Goal: Navigation & Orientation: Find specific page/section

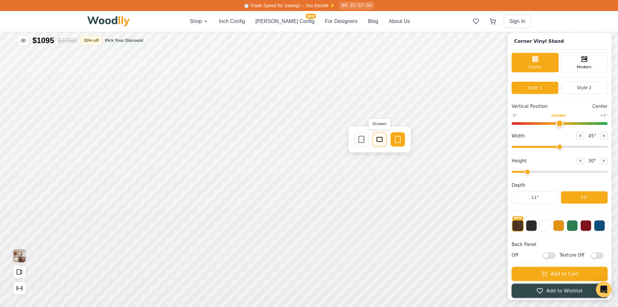
click at [380, 138] on icon at bounding box center [379, 140] width 8 height 8
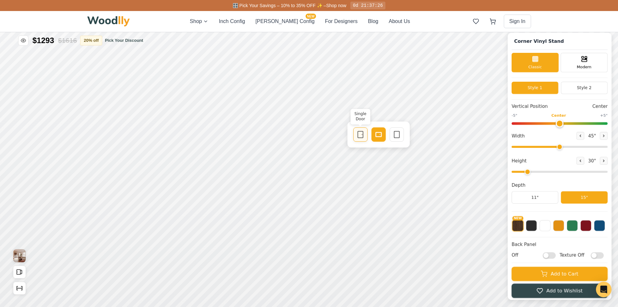
click at [362, 130] on div "Single Door" at bounding box center [360, 134] width 14 height 14
click at [185, 118] on div "9"" at bounding box center [186, 120] width 5 height 7
click at [296, 131] on div "Drawer" at bounding box center [292, 135] width 14 height 14
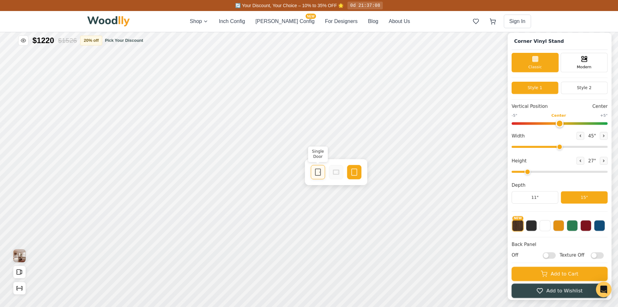
click at [317, 169] on icon at bounding box center [318, 172] width 8 height 8
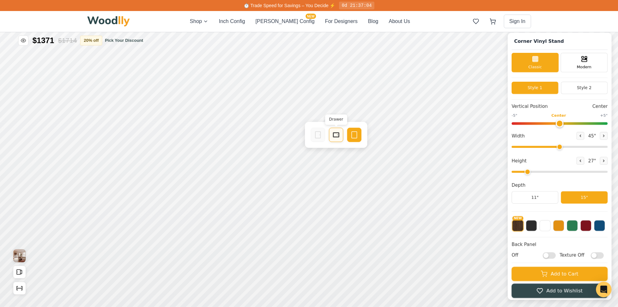
click at [335, 136] on icon at bounding box center [336, 135] width 8 height 8
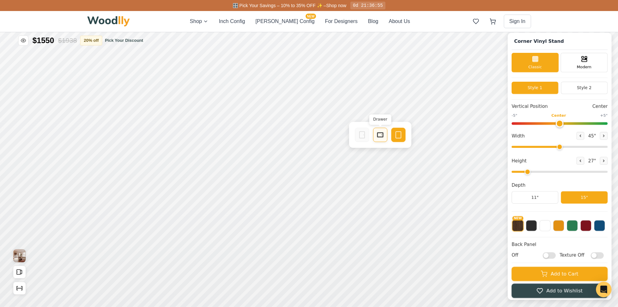
click at [381, 138] on icon at bounding box center [380, 135] width 8 height 8
click at [401, 135] on icon at bounding box center [398, 135] width 8 height 8
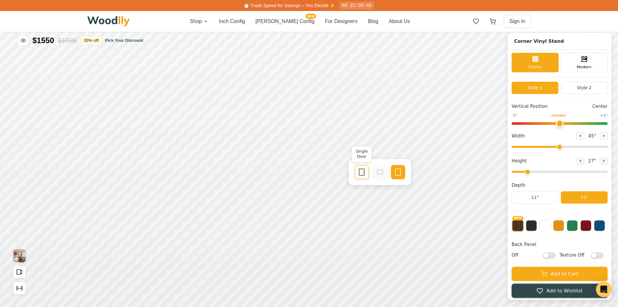
click at [363, 175] on rect at bounding box center [361, 172] width 5 height 6
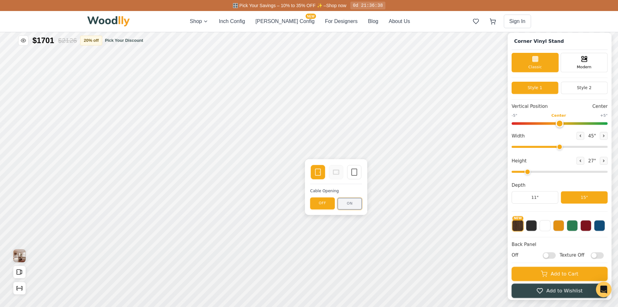
click at [349, 206] on button "ON" at bounding box center [349, 204] width 25 height 12
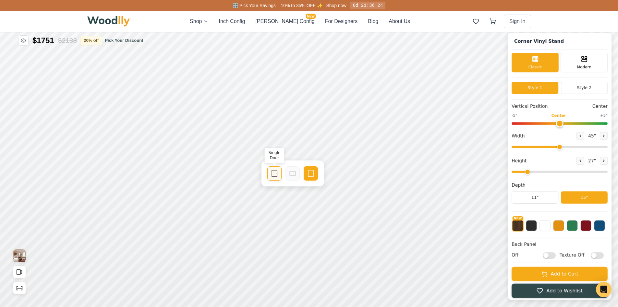
click at [277, 176] on icon at bounding box center [274, 174] width 8 height 8
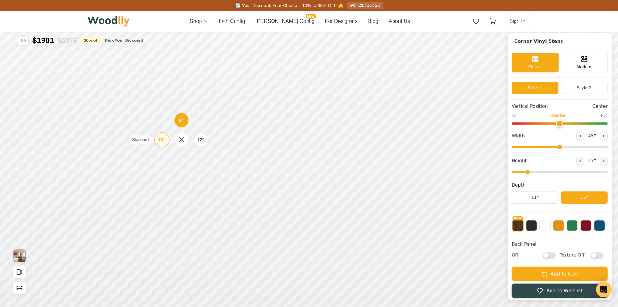
click at [164, 139] on div "15"" at bounding box center [161, 139] width 7 height 7
